Goal: Task Accomplishment & Management: Manage account settings

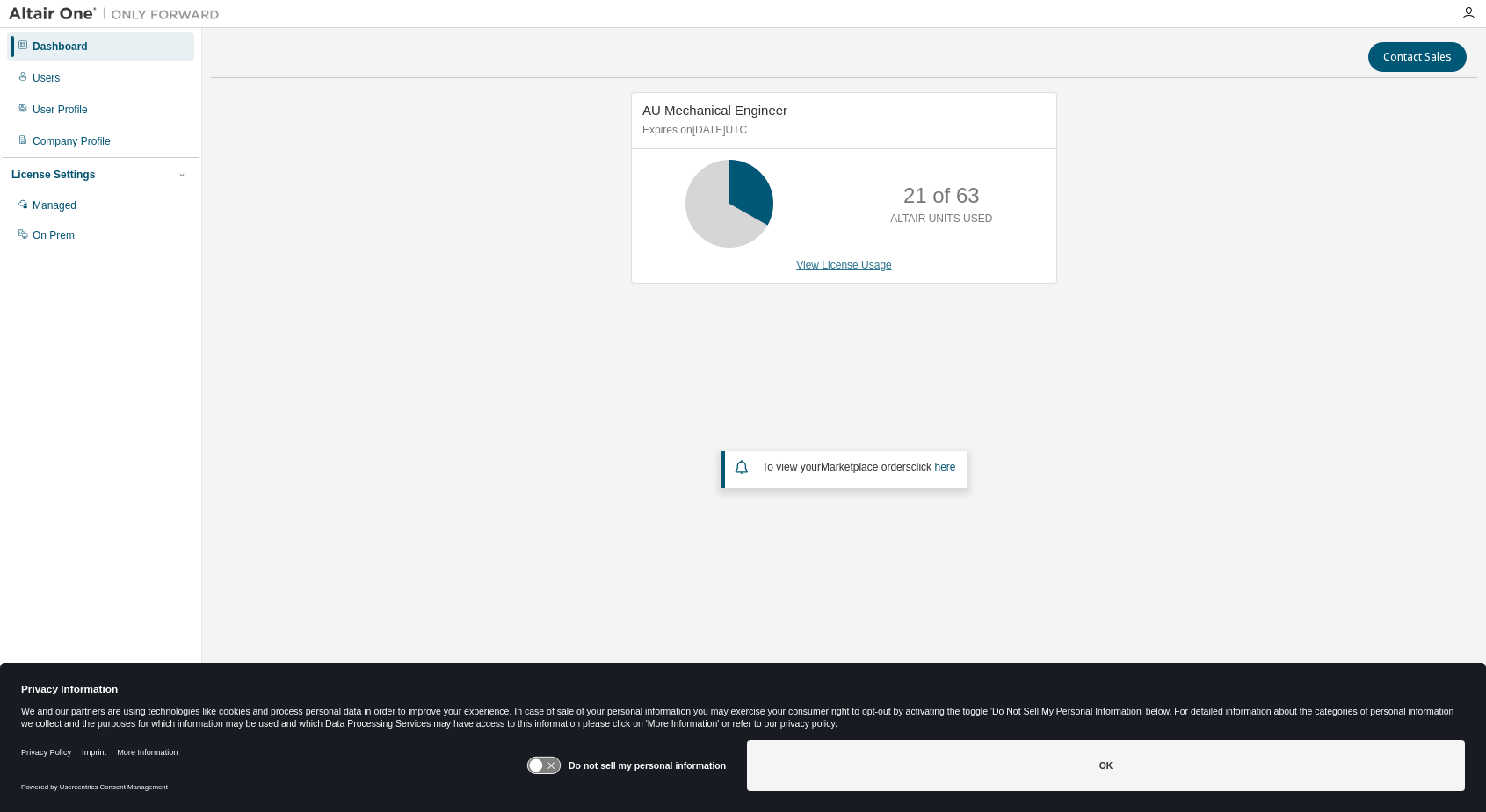
click at [862, 267] on link "View License Usage" at bounding box center [844, 265] width 96 height 12
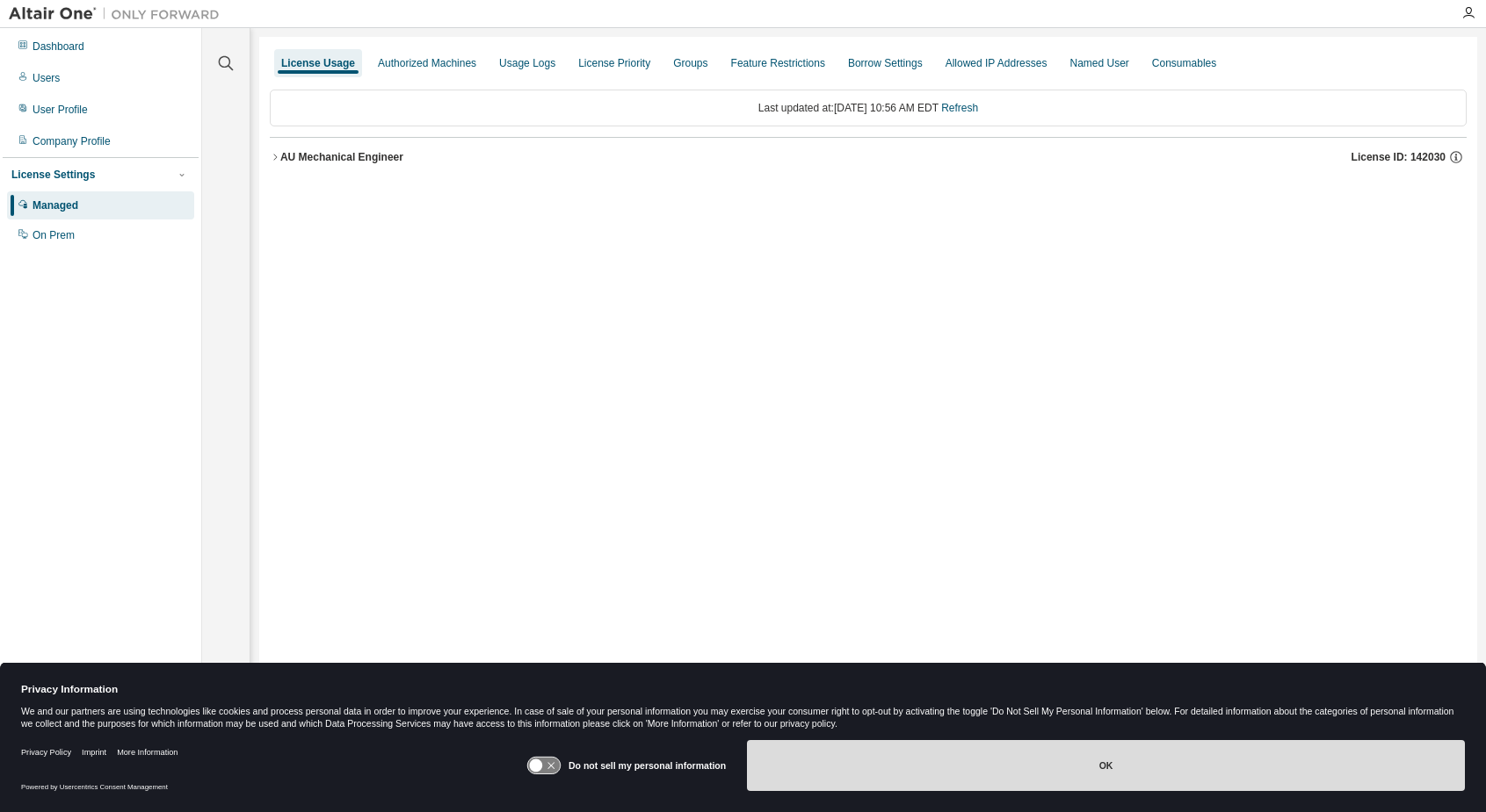
click at [785, 761] on button "OK" at bounding box center [1106, 766] width 718 height 51
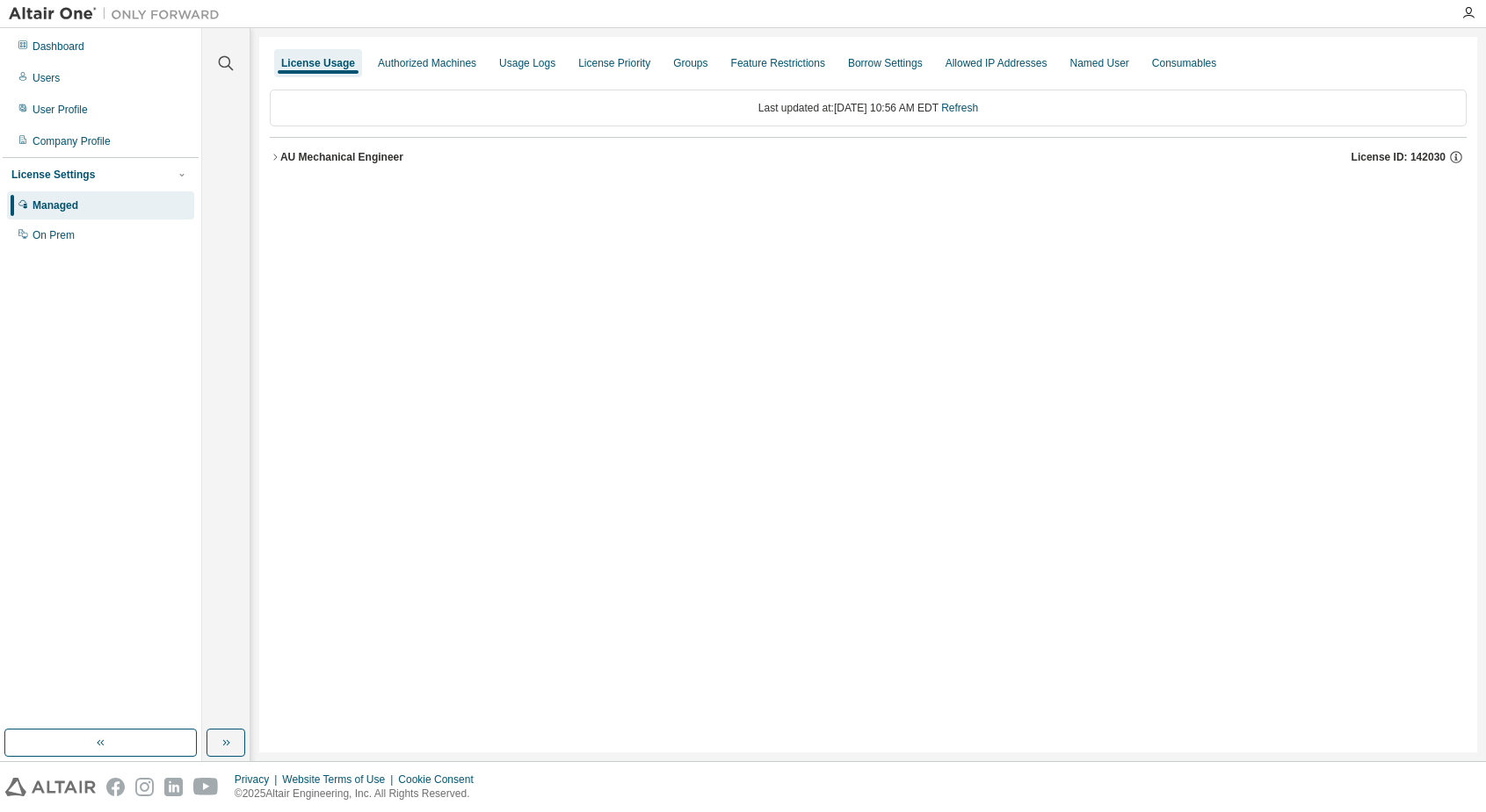
click at [58, 203] on div "Managed" at bounding box center [55, 205] width 45 height 14
click at [38, 79] on div "Users" at bounding box center [45, 78] width 27 height 14
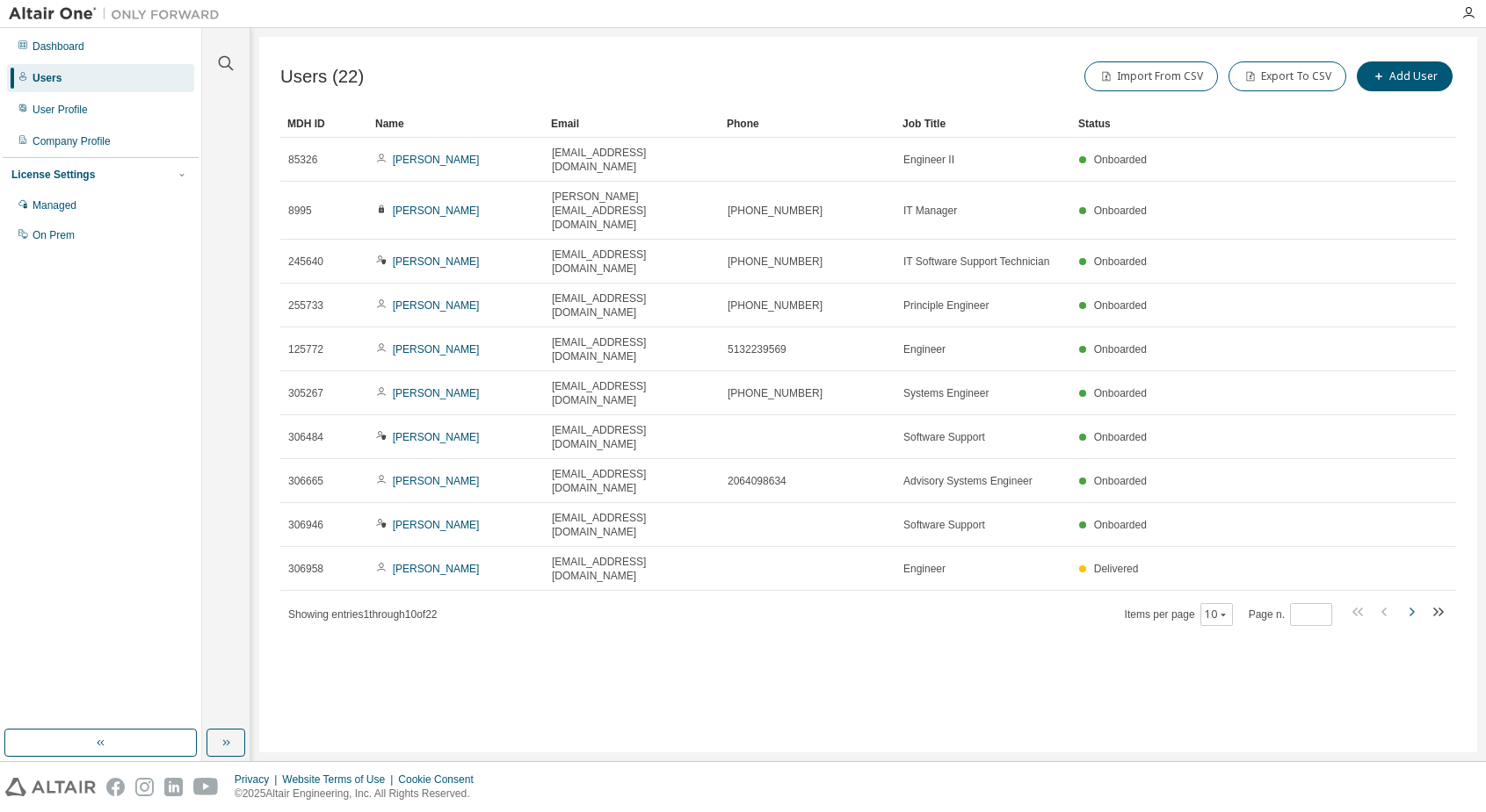
click at [1412, 602] on icon "button" at bounding box center [1411, 612] width 21 height 21
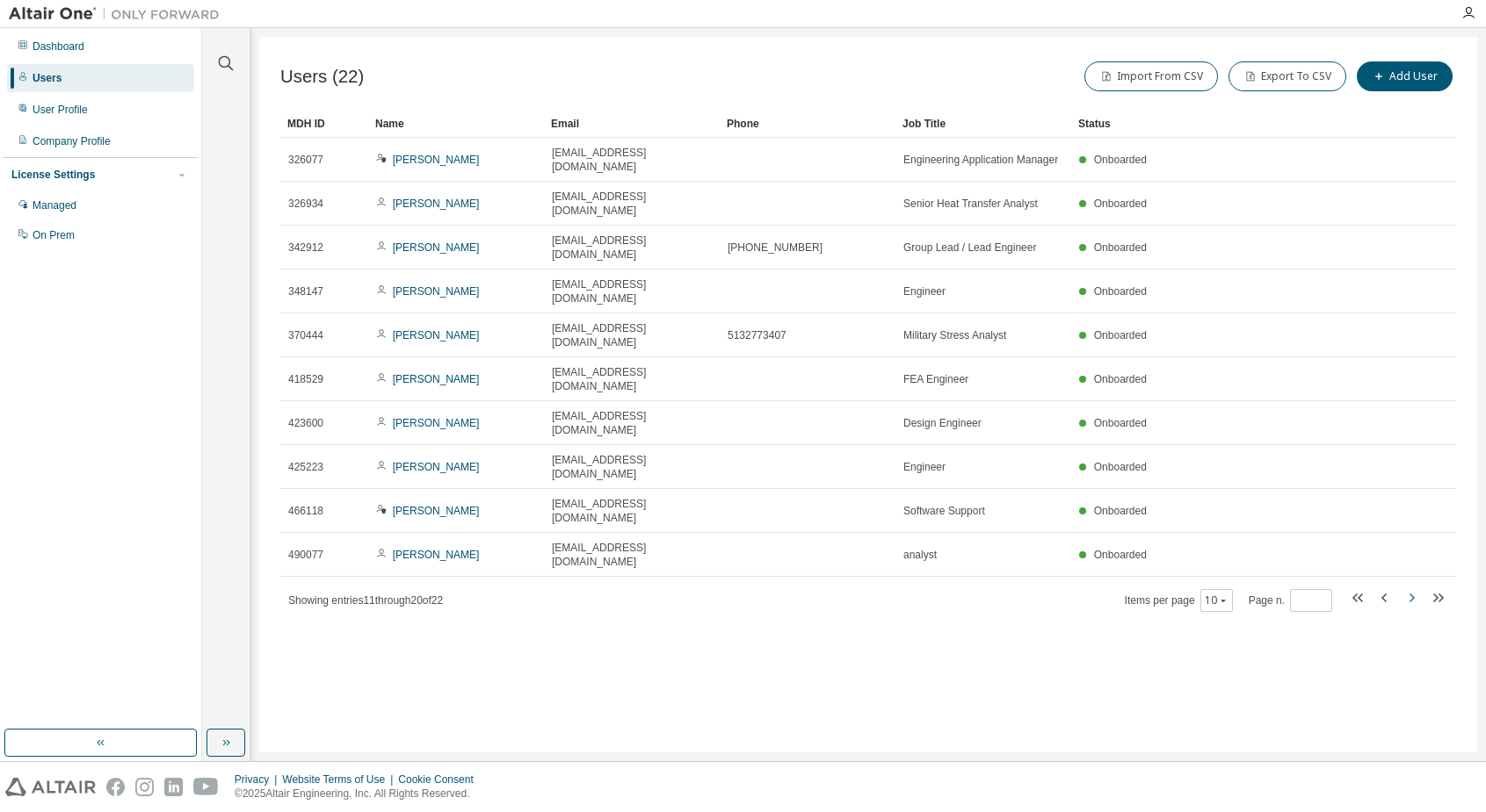
click at [1412, 588] on icon "button" at bounding box center [1411, 598] width 21 height 21
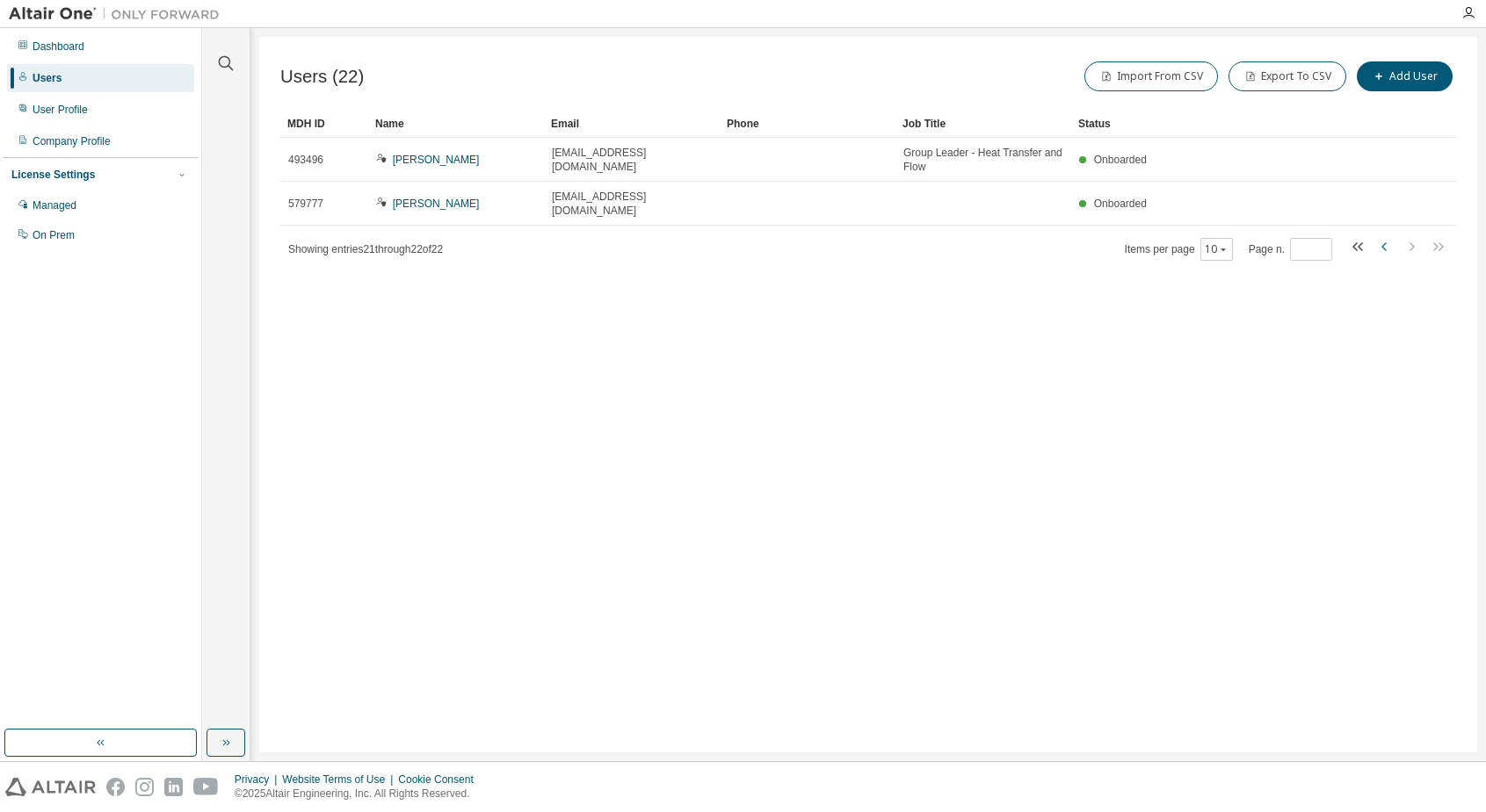
click at [1381, 236] on icon "button" at bounding box center [1384, 247] width 21 height 21
type input "*"
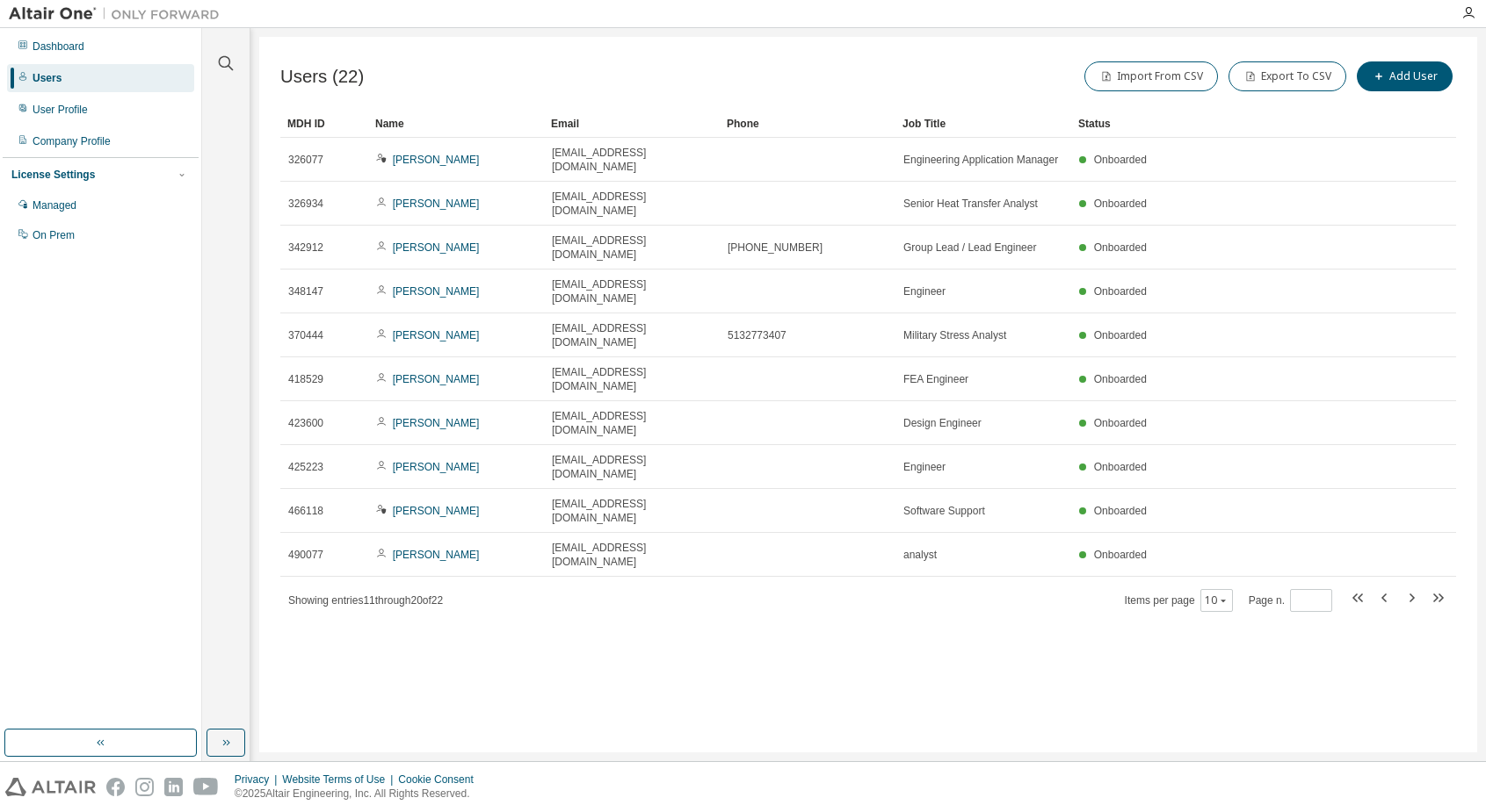
click at [598, 555] on div "Users (22) Import From CSV Export To CSV Add User Clear Load Save Save As Field…" at bounding box center [868, 395] width 1217 height 716
drag, startPoint x: 440, startPoint y: 572, endPoint x: 379, endPoint y: 439, distance: 146.3
click at [440, 572] on div "Users (22) Import From CSV Export To CSV Add User Clear Load Save Save As Field…" at bounding box center [868, 395] width 1217 height 716
click at [61, 203] on div "Managed" at bounding box center [54, 205] width 44 height 14
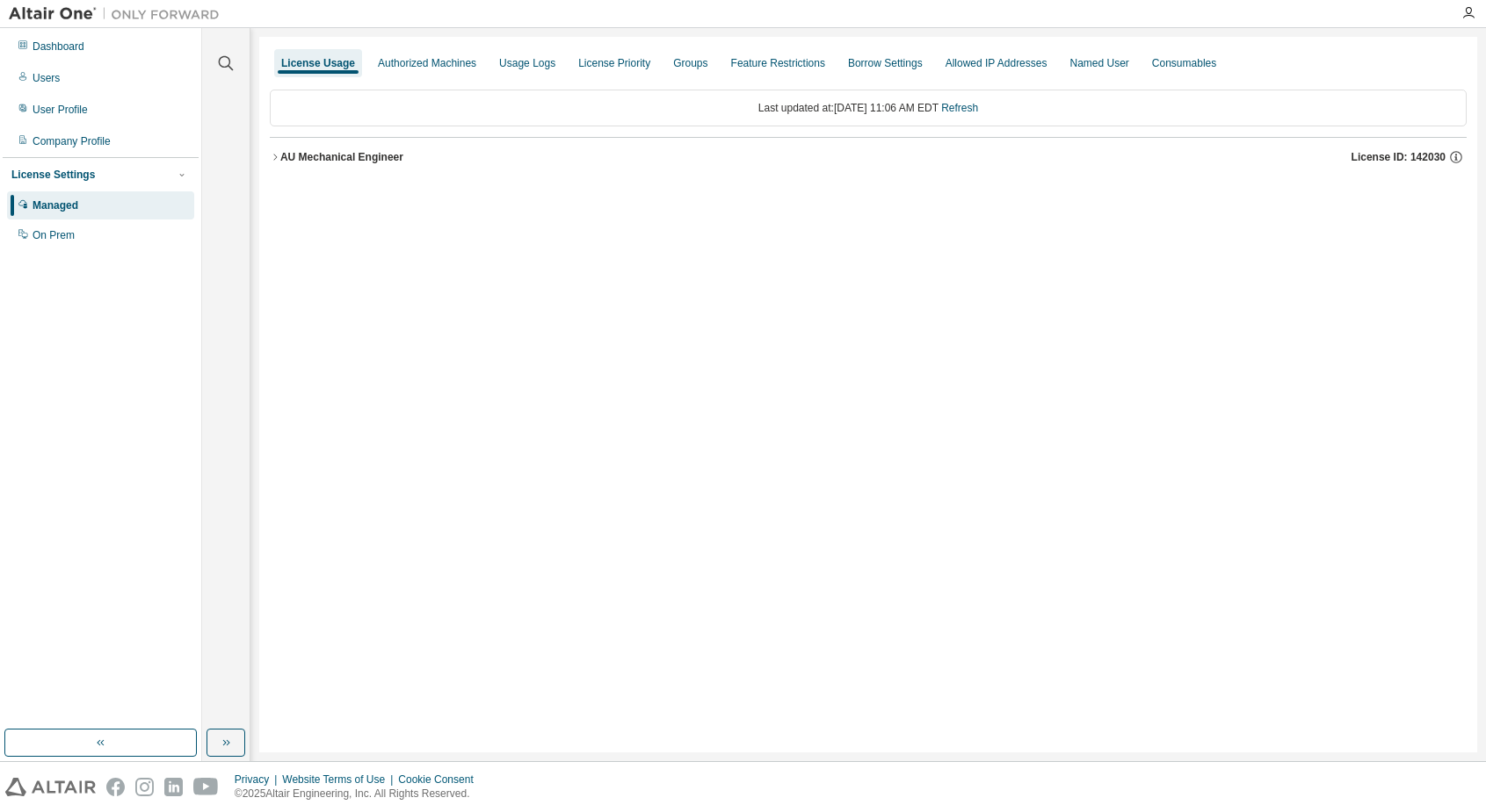
click at [346, 153] on div "AU Mechanical Engineer" at bounding box center [341, 156] width 123 height 14
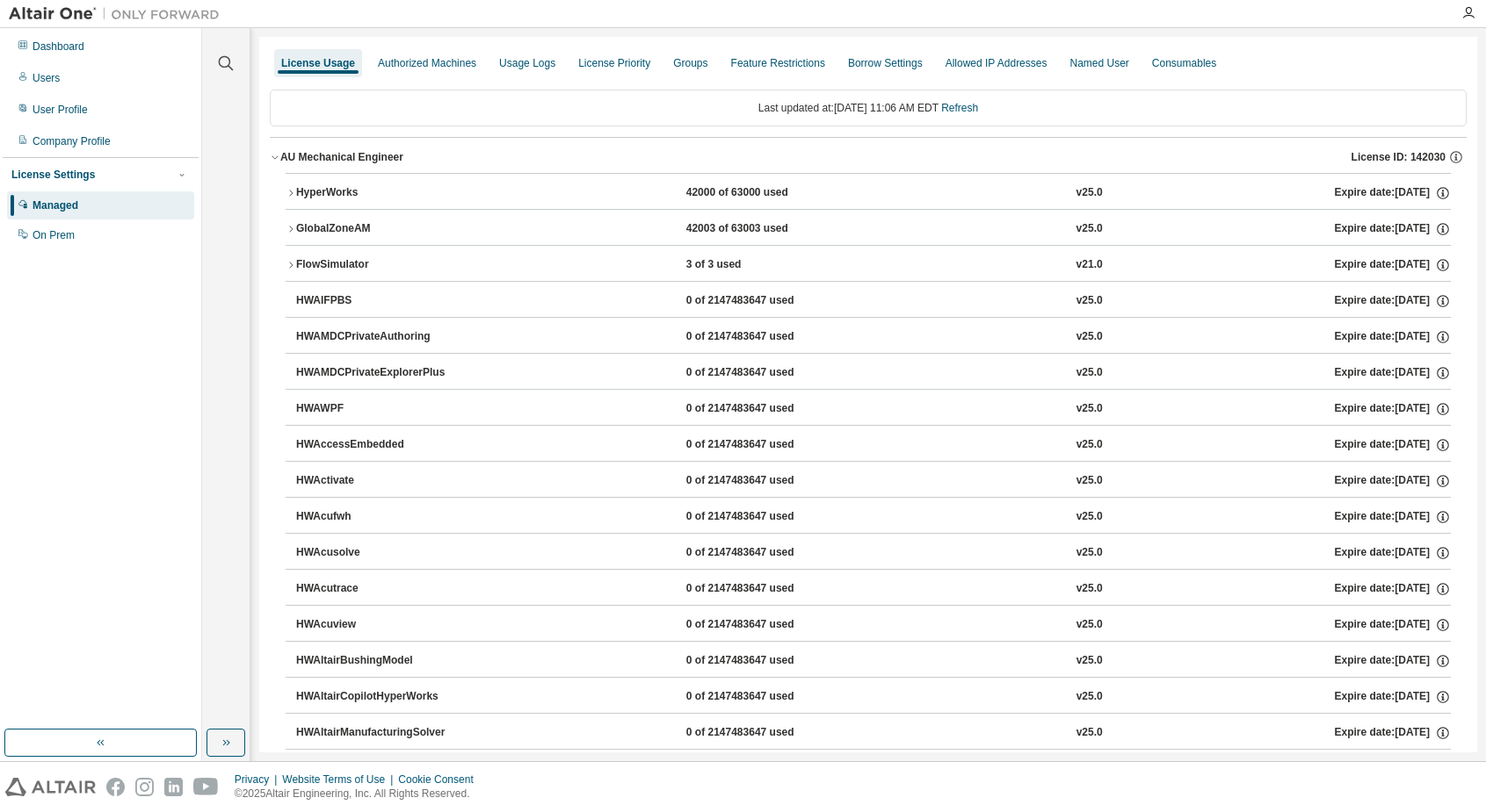
click at [329, 266] on div "FlowSimulator" at bounding box center [375, 265] width 158 height 16
